Goal: Task Accomplishment & Management: Use online tool/utility

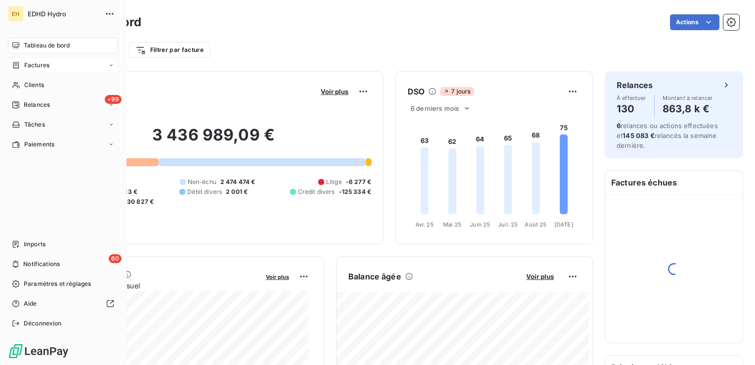
click at [22, 64] on div "Factures" at bounding box center [31, 65] width 38 height 9
click at [28, 126] on span "Clients" at bounding box center [34, 124] width 20 height 9
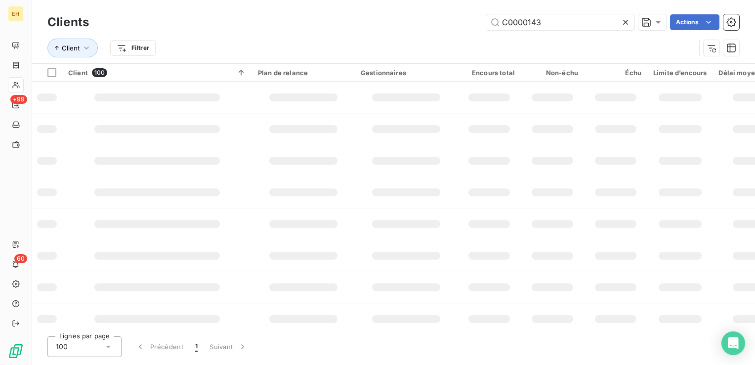
type input "C0000143"
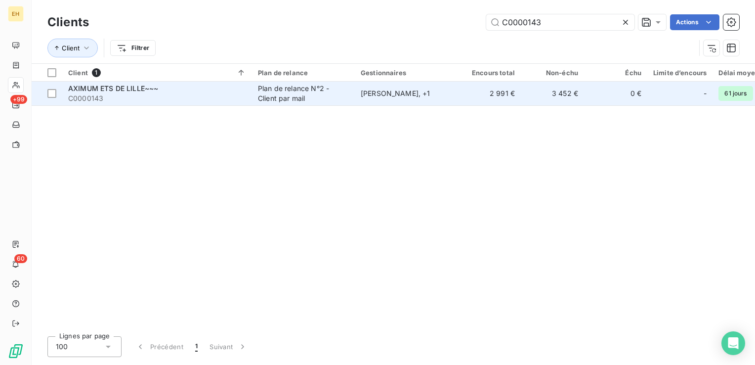
click at [172, 91] on div "AXIMUM ETS DE LILLE~~~" at bounding box center [157, 89] width 178 height 10
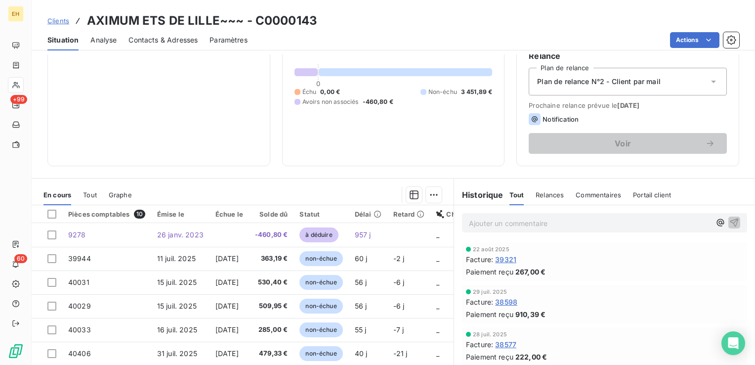
scroll to position [99, 0]
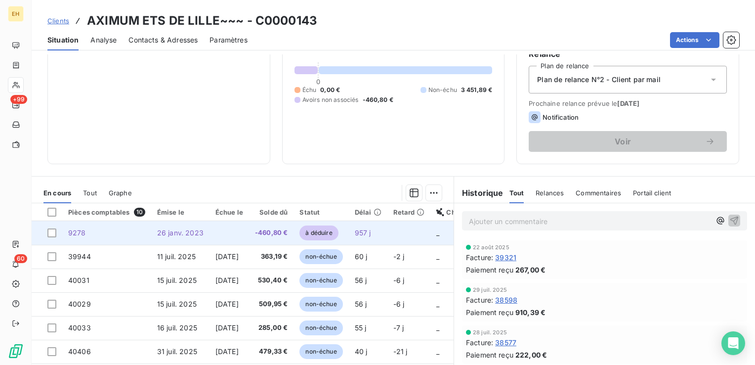
click at [244, 229] on td at bounding box center [230, 233] width 40 height 24
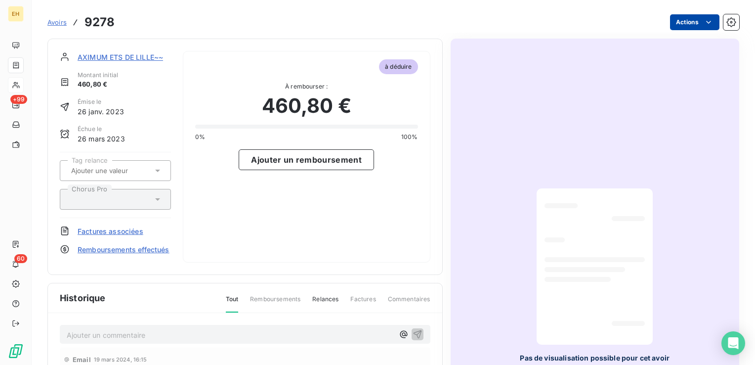
click at [696, 24] on html "EH +99 60 Avoirs 9278 Actions AXIMUM ETS DE LILLE~~~ Montant initial 460,80 € É…" at bounding box center [377, 182] width 755 height 365
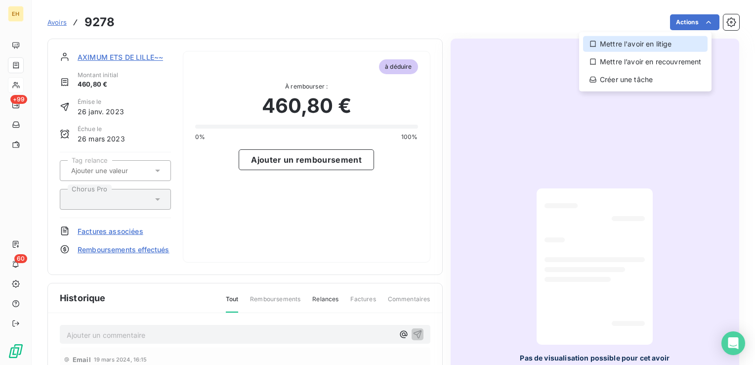
click at [670, 48] on div "Mettre l'avoir en litige" at bounding box center [645, 44] width 125 height 16
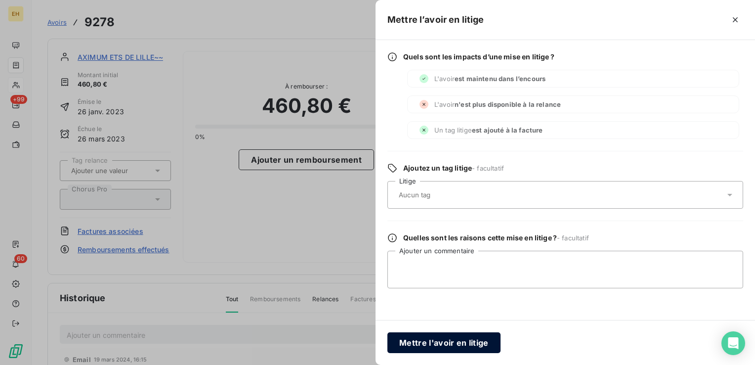
click at [463, 341] on button "Mettre l'avoir en litige" at bounding box center [444, 342] width 113 height 21
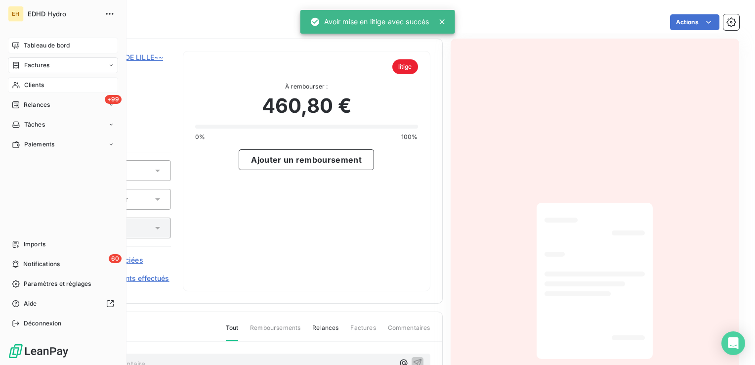
click at [54, 44] on span "Tableau de bord" at bounding box center [47, 45] width 46 height 9
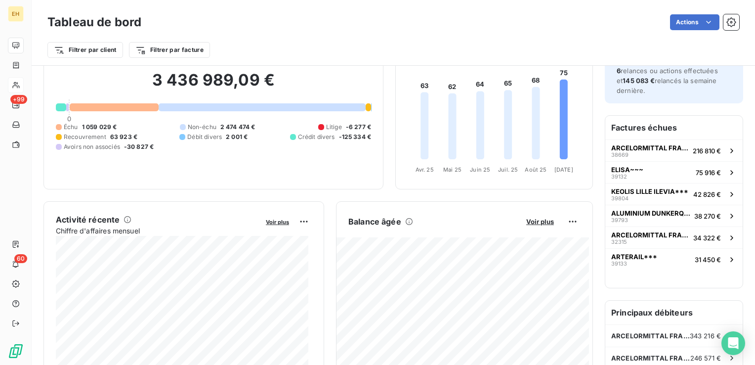
scroll to position [1, 0]
